Goal: Task Accomplishment & Management: Use online tool/utility

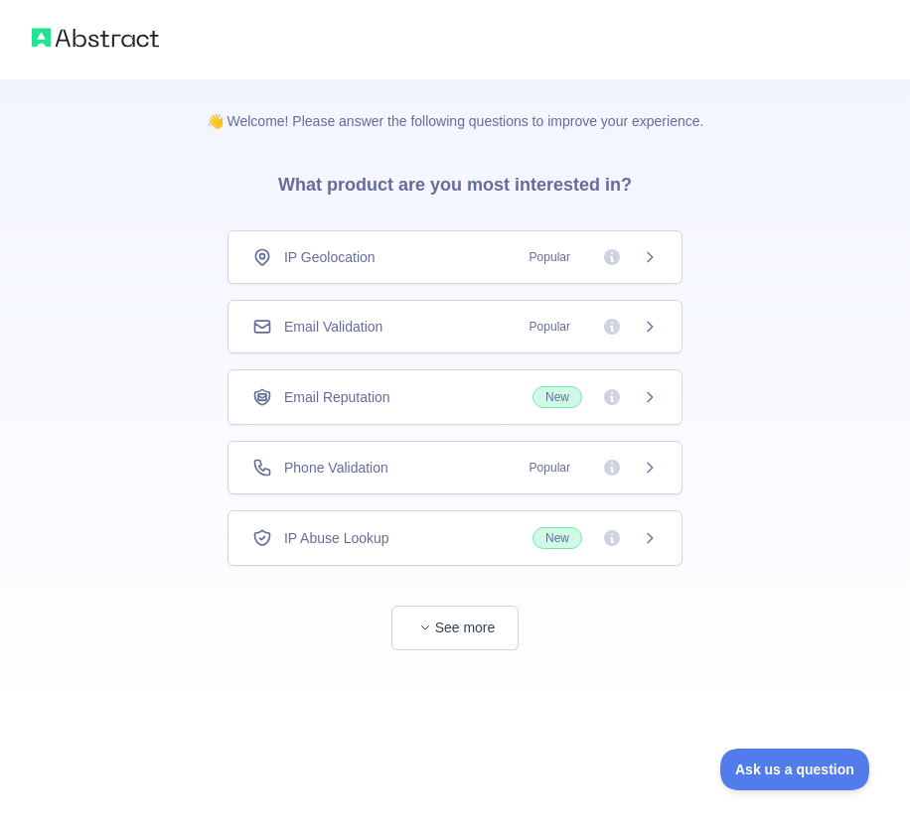
click at [430, 325] on div "Email Validation Popular" at bounding box center [454, 327] width 405 height 20
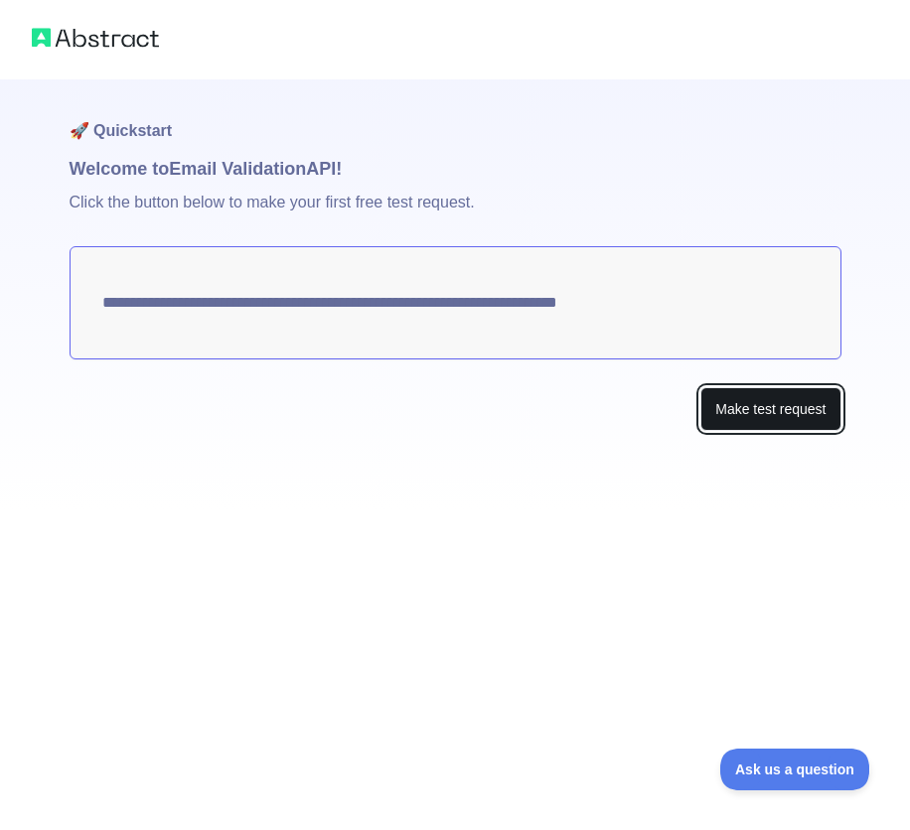
click at [797, 412] on button "Make test request" at bounding box center [770, 409] width 140 height 45
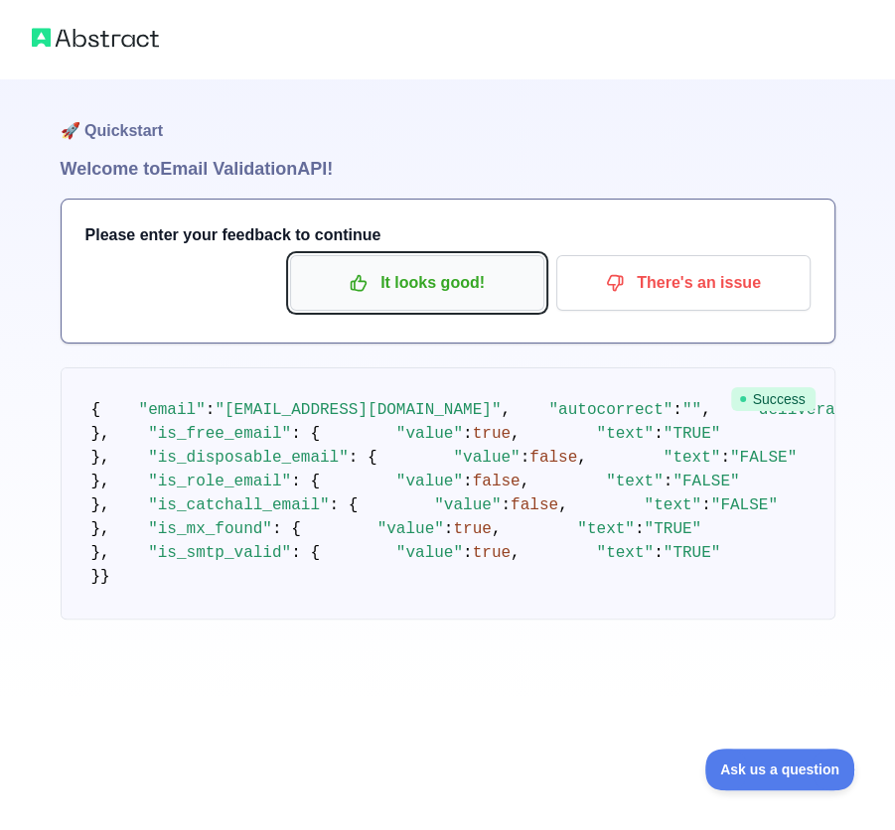
click at [469, 271] on p "It looks good!" at bounding box center [417, 283] width 224 height 34
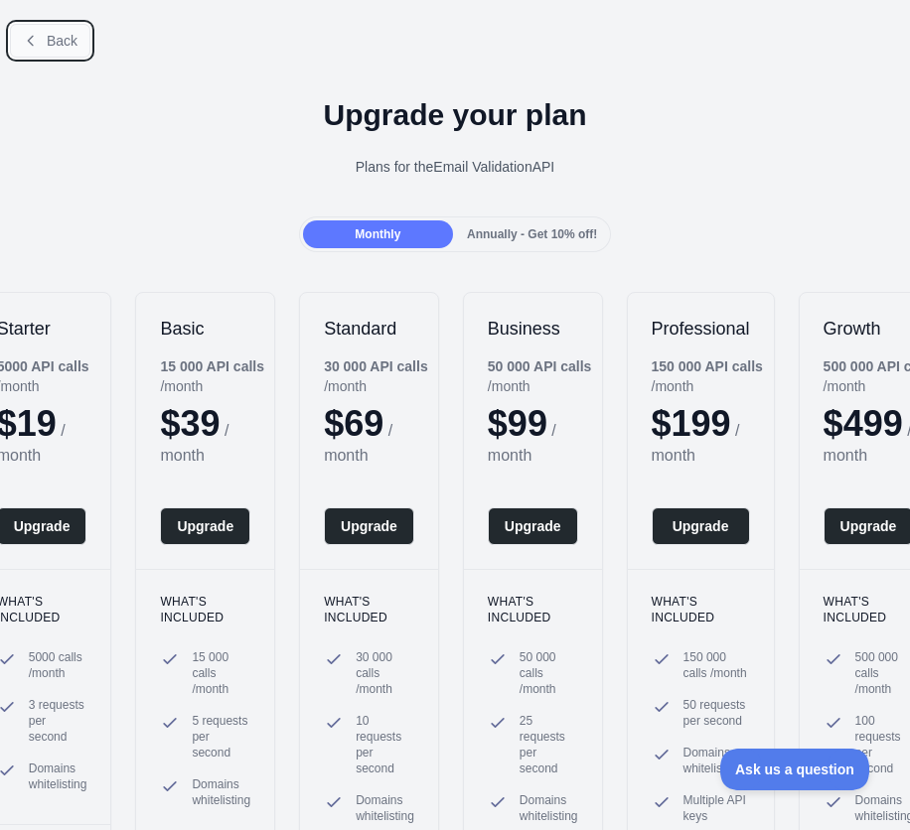
click at [48, 45] on span "Back" at bounding box center [62, 41] width 31 height 16
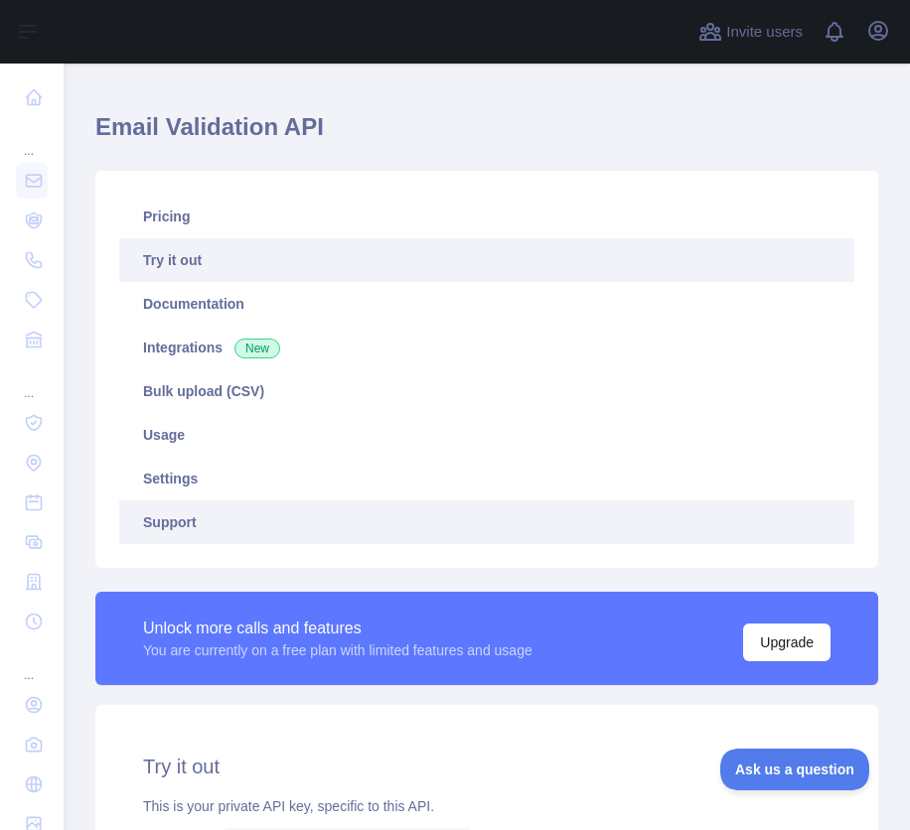
scroll to position [199, 0]
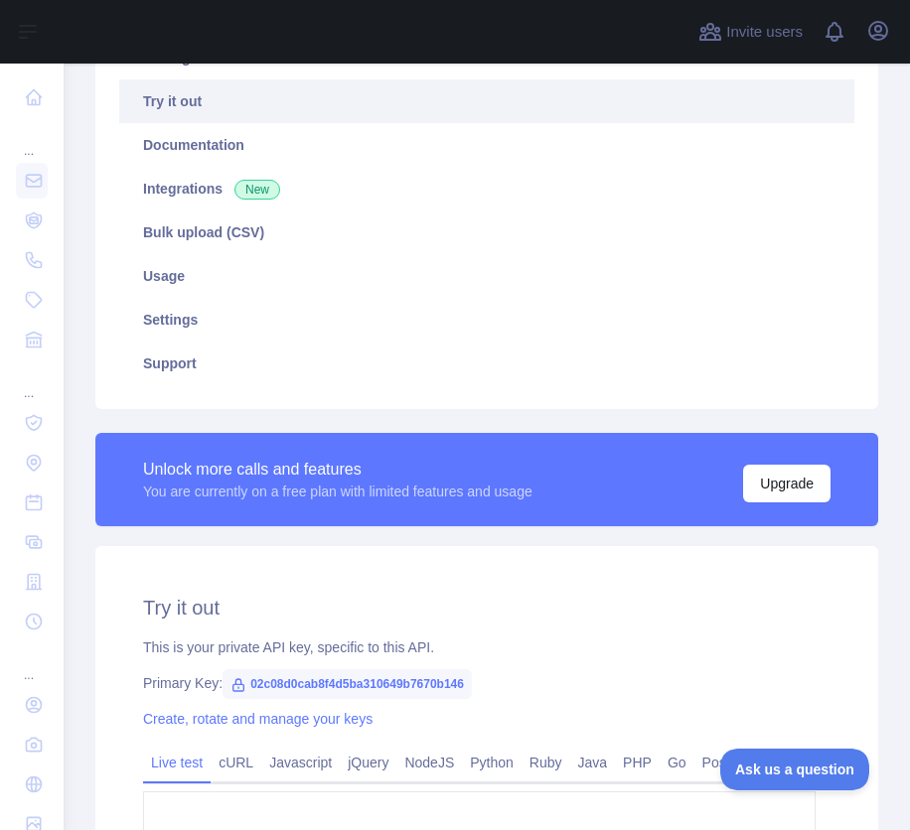
click at [425, 692] on span "02c08d0cab8f4d5ba310649b7670b146" at bounding box center [346, 684] width 249 height 30
click at [431, 688] on span "02c08d0cab8f4d5ba310649b7670b146" at bounding box center [346, 684] width 249 height 30
